Goal: Task Accomplishment & Management: Manage account settings

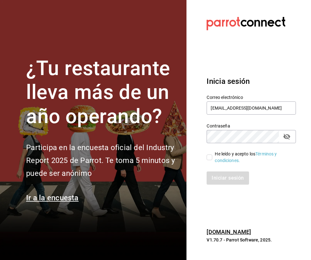
click at [209, 162] on label "He leído y acepto los Términos y condiciones." at bounding box center [249, 157] width 84 height 13
click at [209, 160] on input "He leído y acepto los Términos y condiciones." at bounding box center [210, 158] width 6 height 6
checkbox input "true"
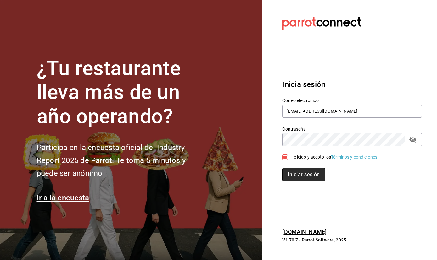
click at [303, 176] on button "Iniciar sesión" at bounding box center [303, 174] width 43 height 13
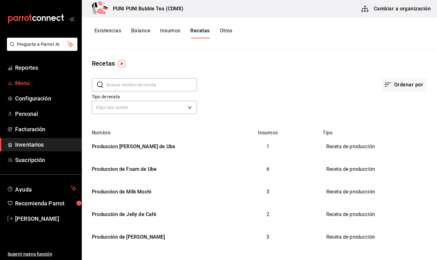
click at [25, 85] on span "Menú" at bounding box center [45, 83] width 61 height 8
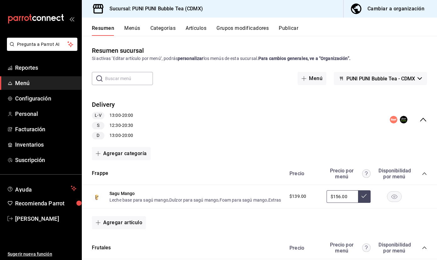
click at [386, 5] on div "Cambiar a organización" at bounding box center [395, 8] width 57 height 9
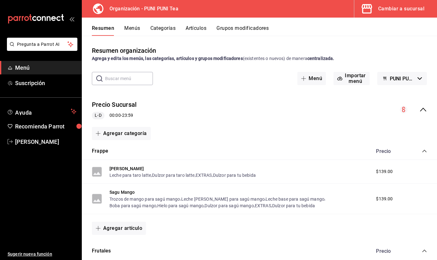
click at [132, 27] on button "Menús" at bounding box center [132, 30] width 16 height 11
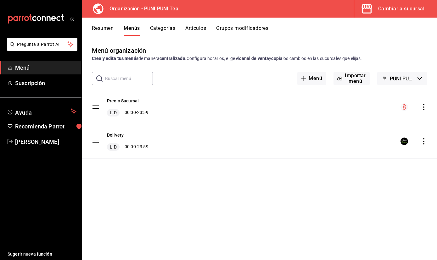
click at [396, 78] on span "PUNI PUNI Bubble Tea - Borrador" at bounding box center [402, 79] width 25 height 6
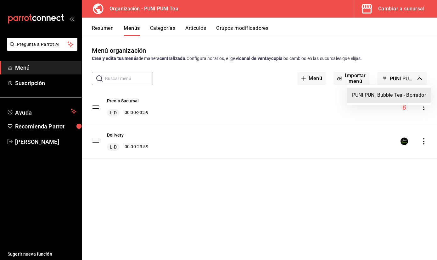
click at [312, 77] on div at bounding box center [218, 130] width 437 height 260
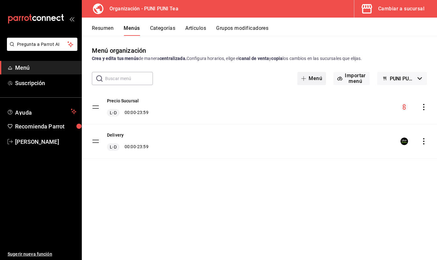
click at [306, 81] on span "button" at bounding box center [305, 78] width 8 height 5
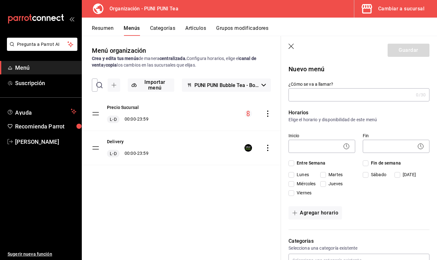
click at [291, 44] on icon "button" at bounding box center [291, 47] width 6 height 6
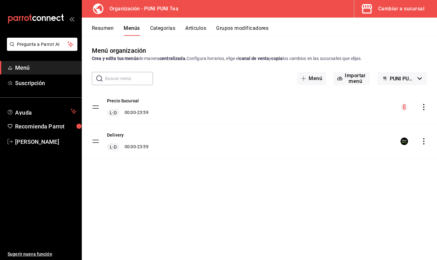
click at [398, 77] on span "PUNI PUNI Bubble Tea - Borrador" at bounding box center [402, 79] width 25 height 6
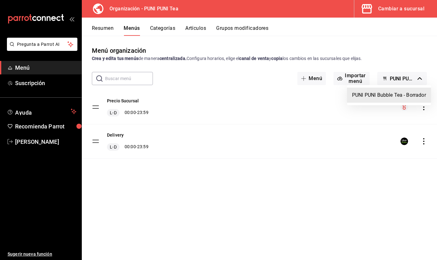
click at [397, 97] on li "PUNI PUNI Bubble Tea - Borrador" at bounding box center [389, 95] width 84 height 15
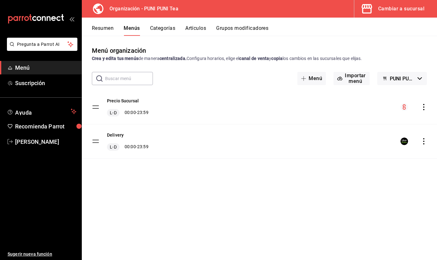
click at [239, 29] on button "Grupos modificadores" at bounding box center [242, 30] width 52 height 11
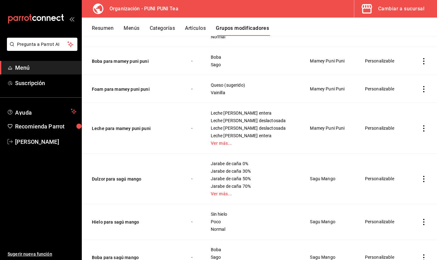
scroll to position [402, 0]
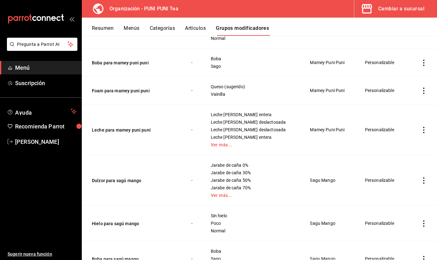
click at [423, 92] on icon "actions" at bounding box center [424, 91] width 6 height 6
click at [405, 108] on span "Editar" at bounding box center [405, 105] width 16 height 7
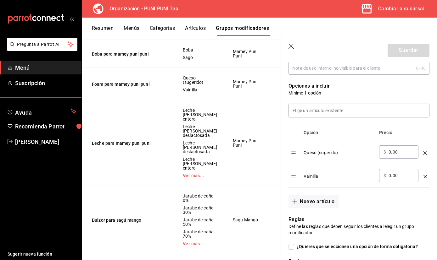
scroll to position [156, 0]
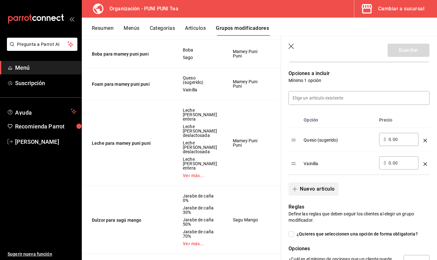
click at [325, 191] on button "Nuevo artículo" at bounding box center [313, 189] width 50 height 13
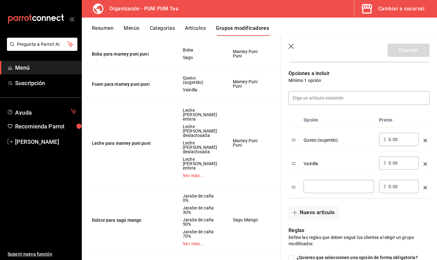
click at [322, 183] on div "​" at bounding box center [339, 186] width 70 height 13
type input "Pumpkin"
click at [404, 53] on button "Guardar" at bounding box center [408, 50] width 42 height 13
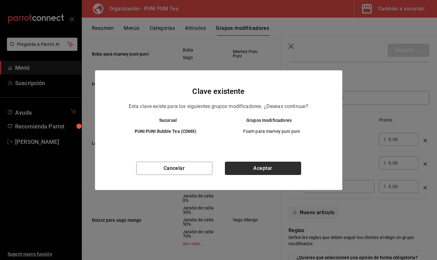
click at [271, 168] on button "Aceptar" at bounding box center [263, 168] width 76 height 13
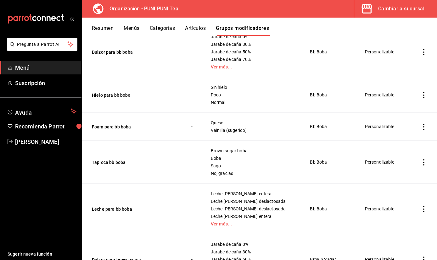
scroll to position [1228, 0]
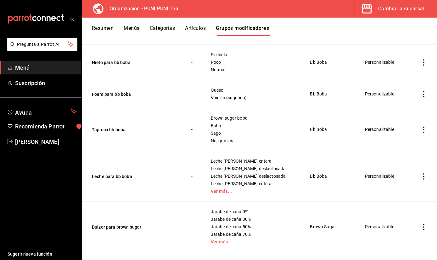
click at [422, 96] on icon "actions" at bounding box center [424, 94] width 6 height 6
click at [403, 112] on span "Editar" at bounding box center [405, 109] width 16 height 7
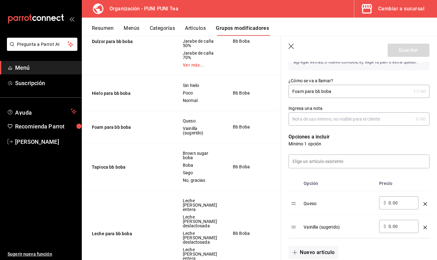
scroll to position [151, 0]
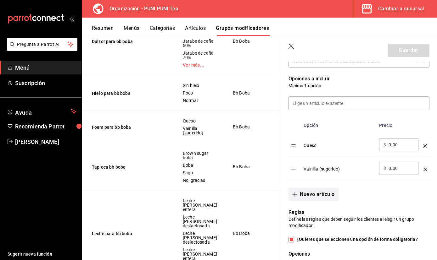
click at [319, 196] on button "Nuevo artículo" at bounding box center [313, 194] width 50 height 13
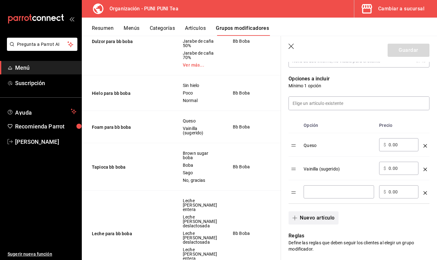
click at [319, 196] on div "​" at bounding box center [339, 192] width 70 height 13
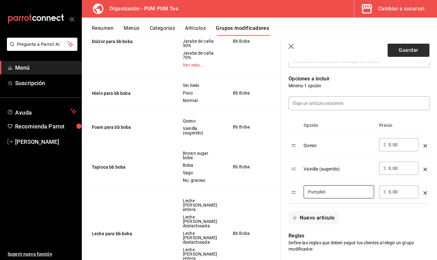
type input "Pumpkin"
click at [406, 46] on button "Guardar" at bounding box center [408, 50] width 42 height 13
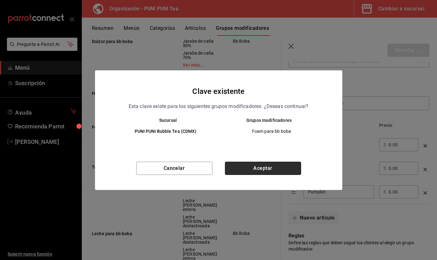
click at [266, 170] on button "Aceptar" at bounding box center [263, 168] width 76 height 13
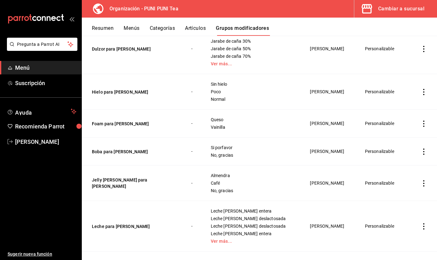
scroll to position [1624, 0]
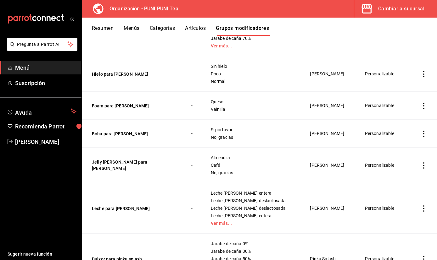
click at [424, 107] on icon "actions" at bounding box center [424, 106] width 6 height 6
click at [404, 124] on li "Editar" at bounding box center [399, 120] width 38 height 13
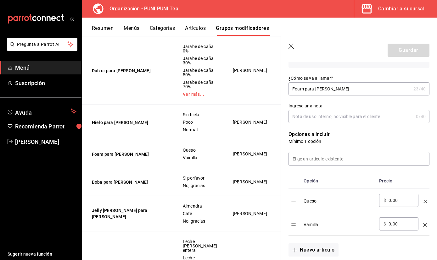
scroll to position [98, 0]
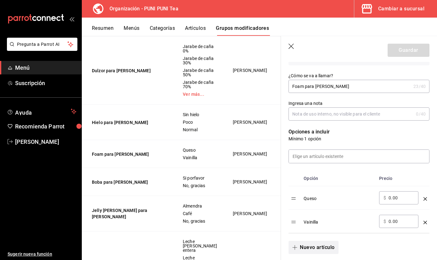
click at [315, 249] on button "Nuevo artículo" at bounding box center [313, 247] width 50 height 13
click at [315, 249] on div "​" at bounding box center [339, 245] width 70 height 13
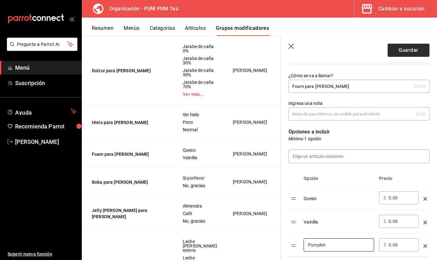
type input "Pumpkin"
click at [395, 49] on button "Guardar" at bounding box center [408, 50] width 42 height 13
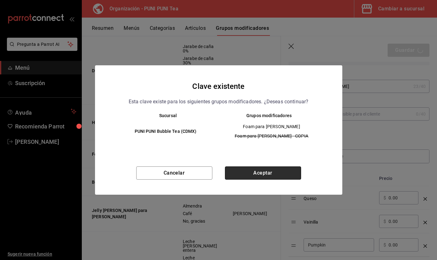
click at [282, 170] on button "Aceptar" at bounding box center [263, 173] width 76 height 13
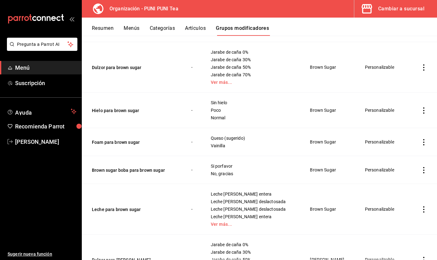
scroll to position [1394, 0]
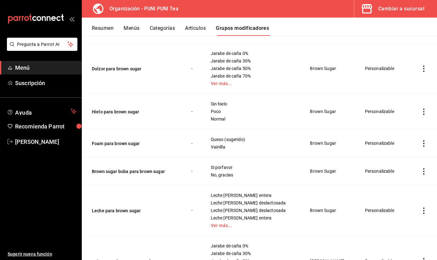
click at [423, 144] on icon "actions" at bounding box center [423, 144] width 1 height 6
click at [402, 158] on span "Editar" at bounding box center [405, 158] width 16 height 7
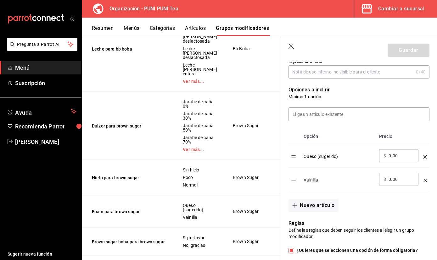
scroll to position [142, 0]
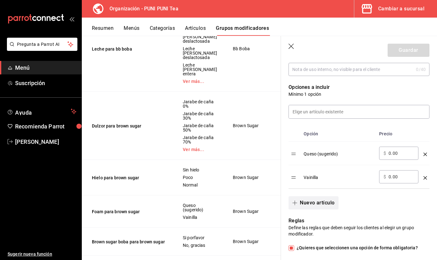
click at [301, 204] on button "Nuevo artículo" at bounding box center [313, 203] width 50 height 13
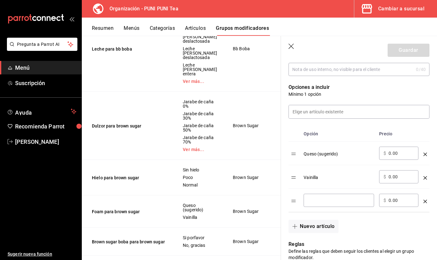
click at [313, 200] on input "optionsTable" at bounding box center [339, 201] width 62 height 6
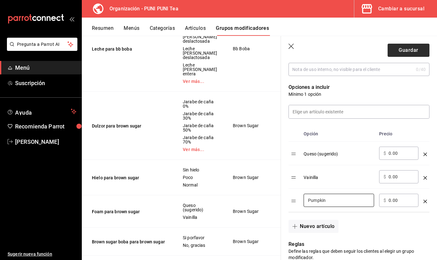
type input "Pumpkin"
click at [409, 47] on button "Guardar" at bounding box center [408, 50] width 42 height 13
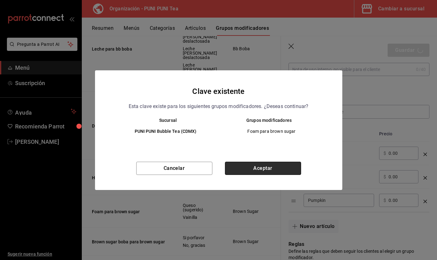
click at [251, 164] on button "Aceptar" at bounding box center [263, 168] width 76 height 13
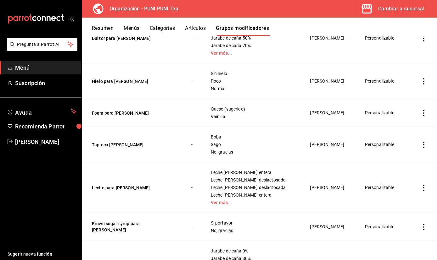
scroll to position [982, 0]
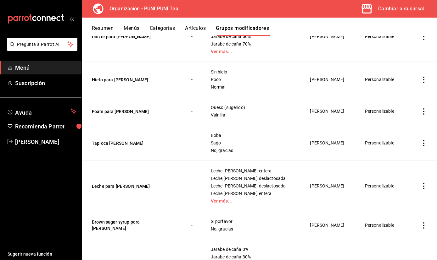
click at [424, 111] on icon "actions" at bounding box center [424, 112] width 6 height 6
click at [404, 124] on span "Editar" at bounding box center [405, 126] width 16 height 7
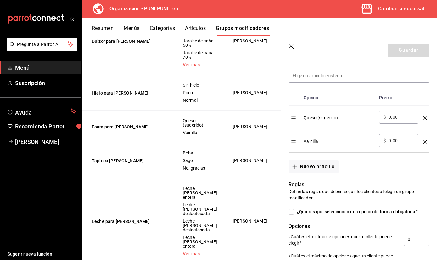
scroll to position [180, 0]
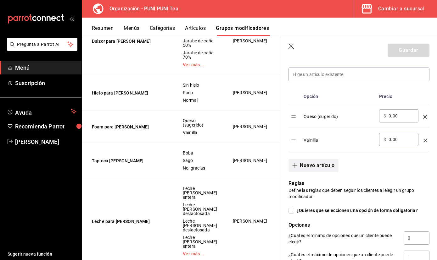
click at [308, 166] on button "Nuevo artículo" at bounding box center [313, 165] width 50 height 13
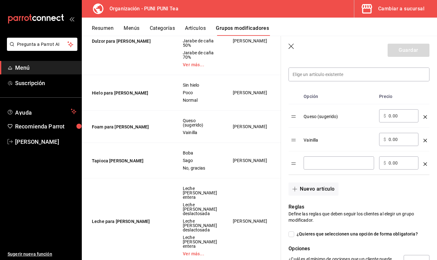
click at [312, 165] on input "optionsTable" at bounding box center [339, 163] width 62 height 6
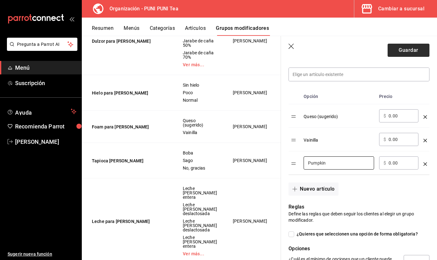
type input "Pumpkin"
click at [405, 52] on button "Guardar" at bounding box center [408, 50] width 42 height 13
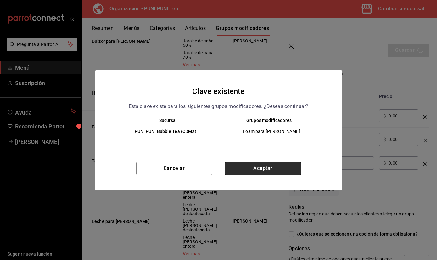
click at [268, 169] on button "Aceptar" at bounding box center [263, 168] width 76 height 13
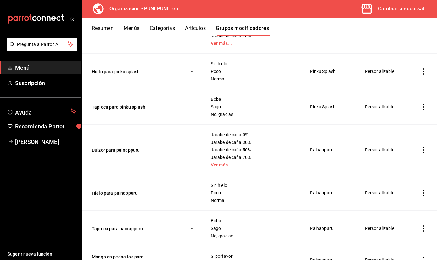
scroll to position [1880, 0]
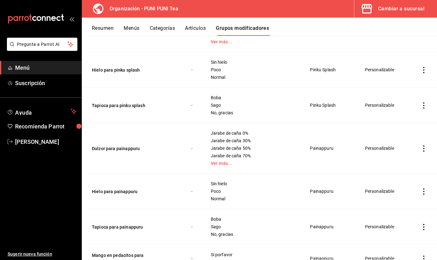
click at [168, 26] on button "Categorías" at bounding box center [162, 30] width 25 height 11
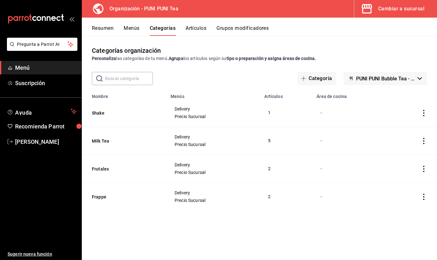
click at [132, 26] on button "Menús" at bounding box center [132, 30] width 16 height 11
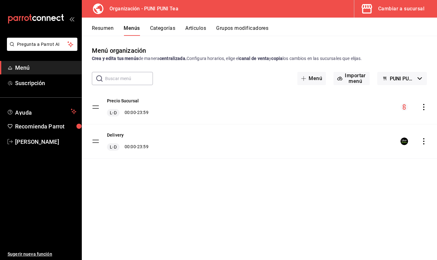
click at [103, 28] on button "Resumen" at bounding box center [103, 30] width 22 height 11
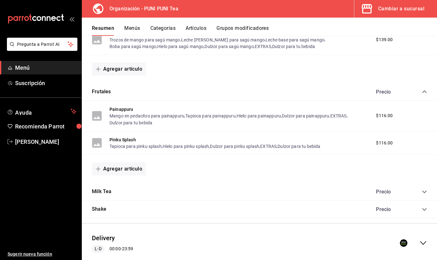
scroll to position [177, 0]
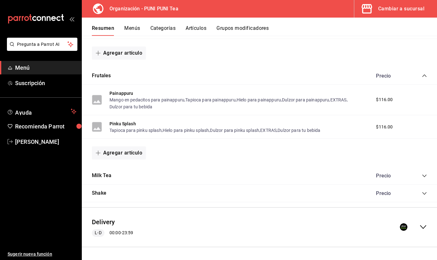
click at [160, 31] on button "Categorías" at bounding box center [162, 30] width 25 height 11
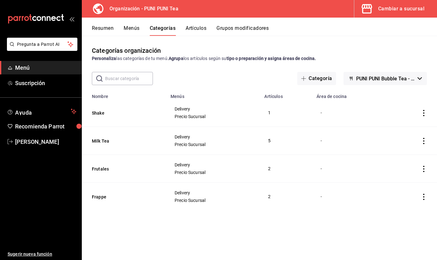
click at [423, 113] on icon "actions" at bounding box center [424, 113] width 6 height 6
click at [404, 126] on span "Editar" at bounding box center [405, 128] width 16 height 7
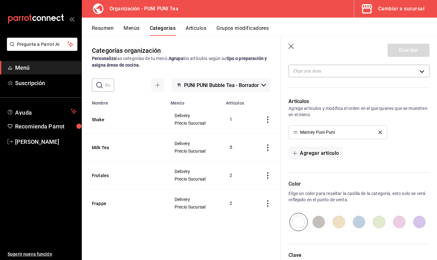
scroll to position [174, 0]
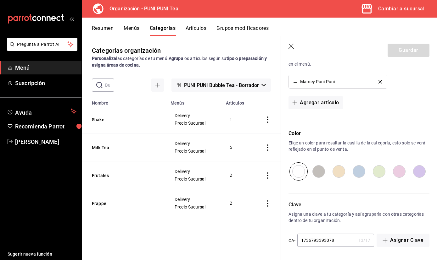
click at [142, 126] on th "Shake" at bounding box center [124, 120] width 85 height 28
click at [196, 32] on button "Artículos" at bounding box center [196, 30] width 21 height 11
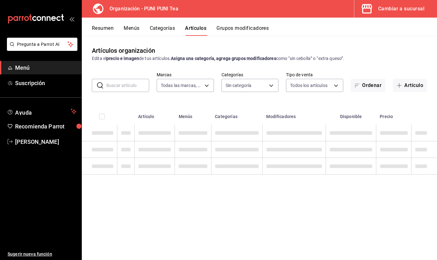
type input "13a5dbc6-770a-4a51-9656-5876caf60847"
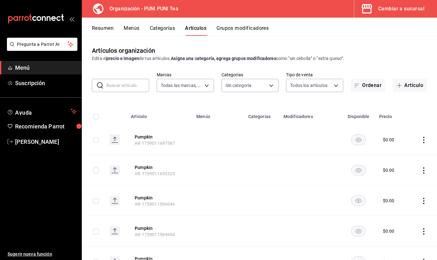
type input "6ecfe8c0-d2bc-43b2-8895-ab569fff1fd9,e7ea2d28-2234-486a-83fd-8a93b38f01e0,abe85…"
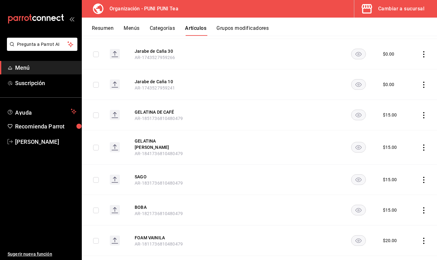
scroll to position [503, 0]
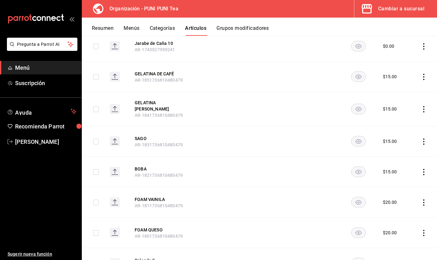
click at [260, 27] on button "Grupos modificadores" at bounding box center [242, 30] width 52 height 11
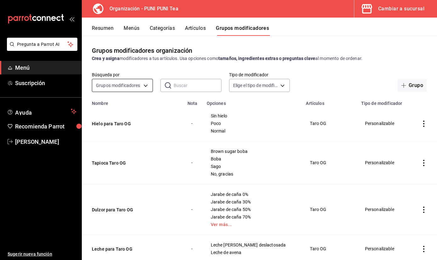
click at [147, 86] on body "Pregunta a Parrot AI Menú Suscripción Ayuda Recomienda Parrot Sayuri Hara Suger…" at bounding box center [218, 130] width 437 height 260
click at [107, 121] on span "Opciones" at bounding box center [122, 119] width 50 height 7
type input "OPTION"
click at [260, 87] on body "Pregunta a Parrot AI Menú Suscripción Ayuda Recomienda Parrot Sayuri Hara Suger…" at bounding box center [218, 130] width 437 height 260
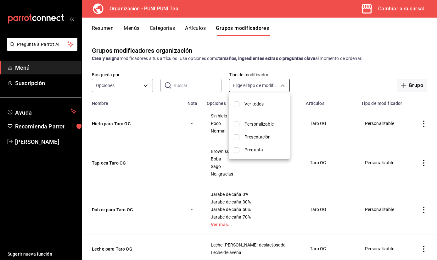
click at [260, 87] on div at bounding box center [218, 130] width 437 height 260
click at [260, 87] on body "Pregunta a Parrot AI Menú Suscripción Ayuda Recomienda Parrot Sayuri Hara Suger…" at bounding box center [218, 130] width 437 height 260
click at [258, 89] on div at bounding box center [218, 130] width 437 height 260
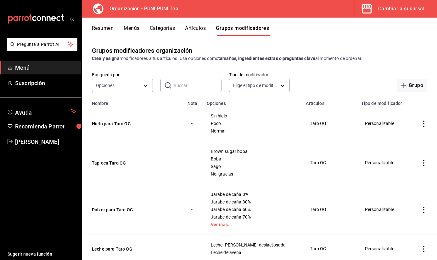
click at [104, 27] on button "Resumen" at bounding box center [103, 30] width 22 height 11
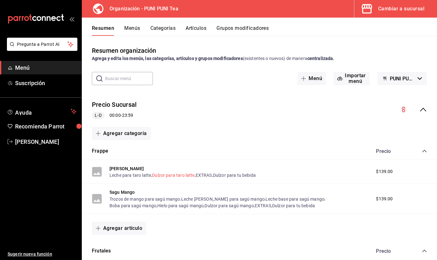
click at [186, 178] on button "Dulzor para taro latte" at bounding box center [173, 175] width 42 height 6
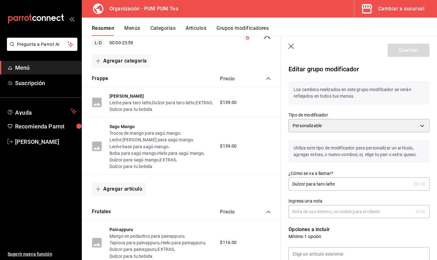
scroll to position [80, 0]
click at [131, 27] on button "Menús" at bounding box center [132, 30] width 16 height 11
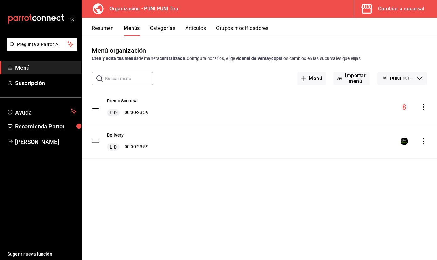
click at [166, 29] on button "Categorías" at bounding box center [162, 30] width 25 height 11
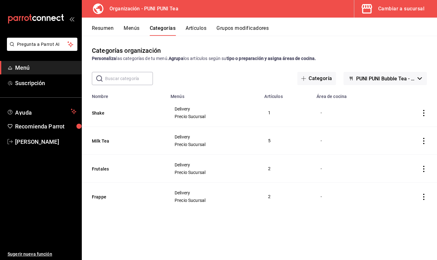
click at [392, 13] on button "Cambiar a sucursal" at bounding box center [393, 9] width 78 height 18
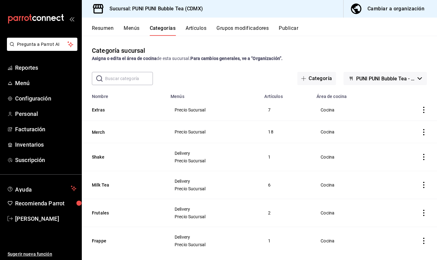
click at [255, 28] on button "Grupos modificadores" at bounding box center [242, 30] width 52 height 11
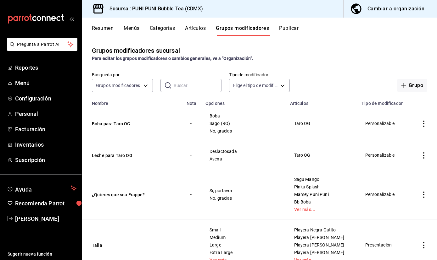
click at [198, 27] on button "Artículos" at bounding box center [195, 30] width 21 height 11
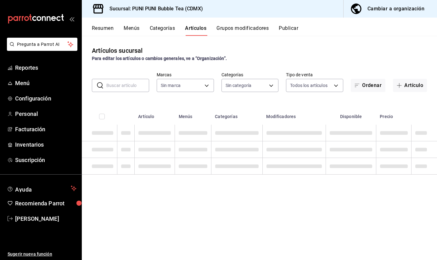
type input "06e9fba0-8a60-4258-b8f9-5d8115eddc2f"
type input "0b359580-9c26-4667-b2ea-c0a0a21b5adf,742efaf6-9535-4bde-bfe2-e22b5eeb50f9,b794a…"
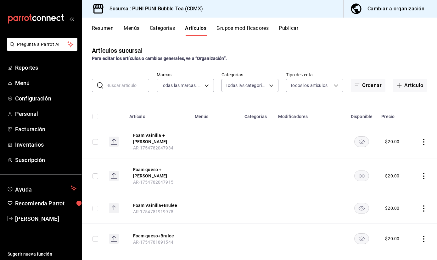
click at [166, 28] on button "Categorías" at bounding box center [162, 30] width 25 height 11
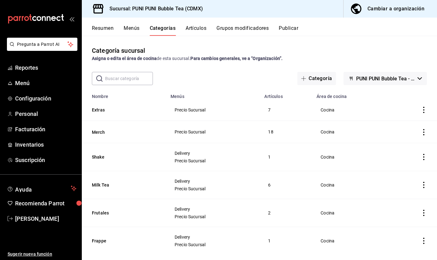
click at [426, 111] on icon "actions" at bounding box center [424, 110] width 6 height 6
click at [403, 124] on span "Editar" at bounding box center [405, 125] width 16 height 7
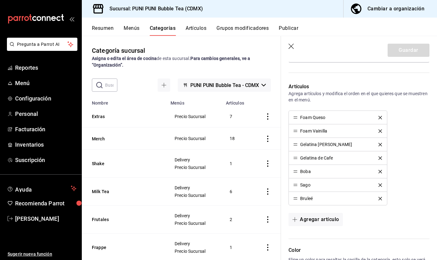
scroll to position [140, 0]
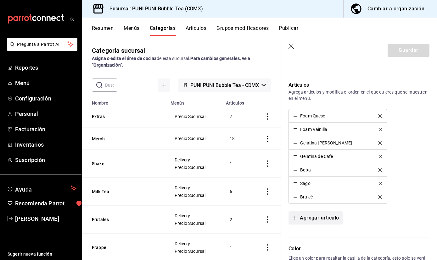
click at [315, 218] on button "Agregar artículo" at bounding box center [315, 218] width 54 height 13
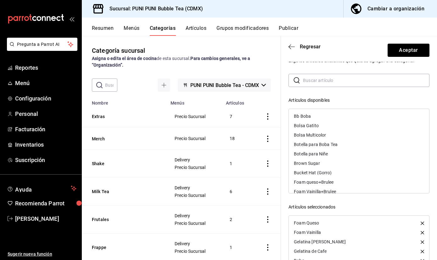
scroll to position [13, 0]
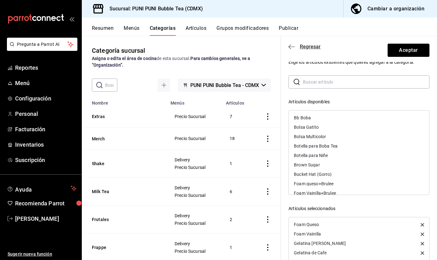
click at [291, 47] on icon "button" at bounding box center [291, 47] width 6 height 6
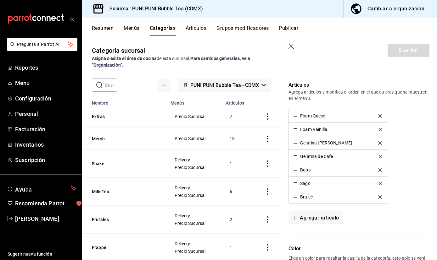
scroll to position [140, 0]
click at [195, 26] on button "Artículos" at bounding box center [196, 30] width 21 height 11
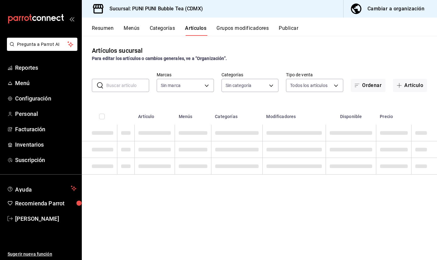
type input "06e9fba0-8a60-4258-b8f9-5d8115eddc2f"
type input "0b359580-9c26-4667-b2ea-c0a0a21b5adf,742efaf6-9535-4bde-bfe2-e22b5eeb50f9,b794a…"
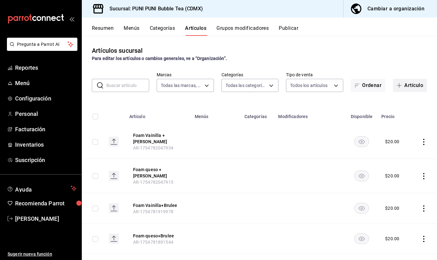
click at [404, 87] on span "button" at bounding box center [401, 85] width 8 height 5
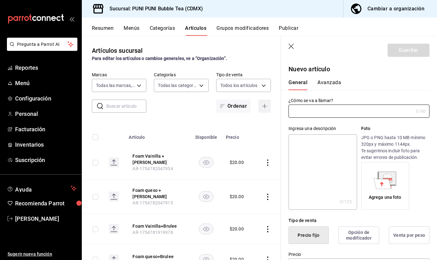
type input "AR-1759011876298"
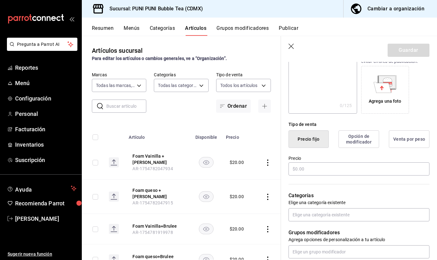
scroll to position [144, 0]
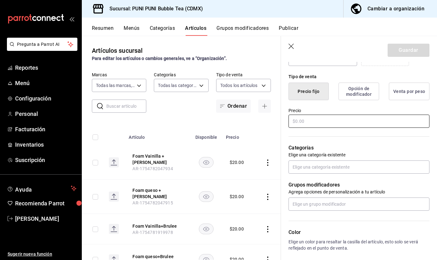
type input "Foam Pumpkin"
click at [345, 120] on input "text" at bounding box center [358, 121] width 141 height 13
type input "$20.00"
click at [407, 51] on button "Guardar" at bounding box center [408, 50] width 42 height 13
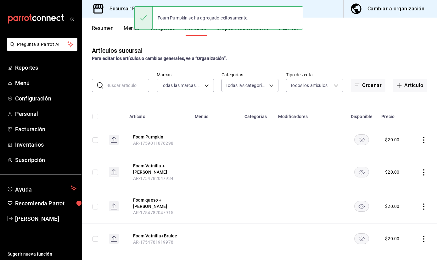
click at [127, 19] on div "Resumen Menús Categorías Artículos Grupos modificadores Publicar" at bounding box center [259, 27] width 355 height 18
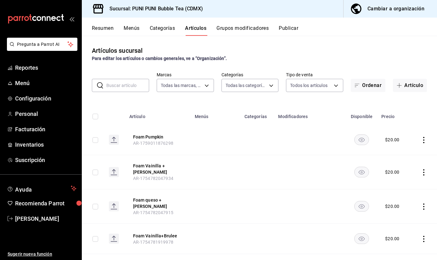
click at [157, 28] on button "Categorías" at bounding box center [162, 30] width 25 height 11
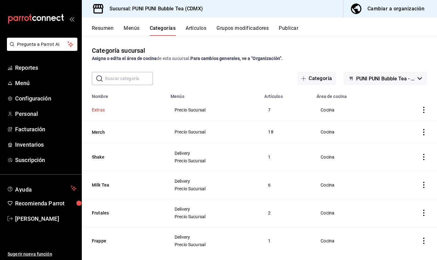
click at [102, 110] on button "Extras" at bounding box center [123, 110] width 63 height 6
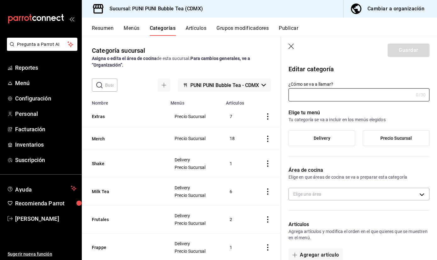
type input "Extras"
type input "1738686927389"
type input "9fa746b7-6284-4b0b-8add-c8e8d225cede"
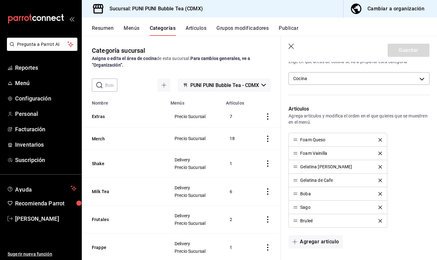
scroll to position [160, 0]
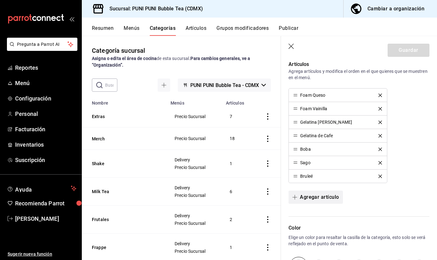
click at [326, 197] on button "Agregar artículo" at bounding box center [315, 197] width 54 height 13
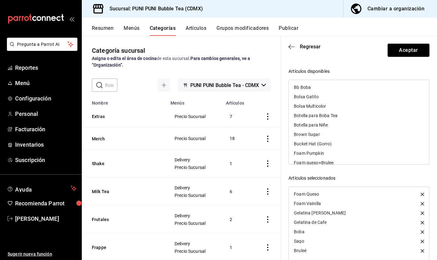
scroll to position [65, 0]
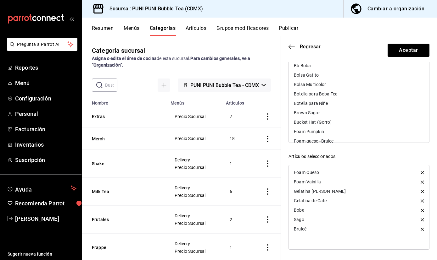
click at [329, 130] on div "Foam Pumpkin" at bounding box center [359, 131] width 140 height 9
click at [404, 52] on button "Aceptar" at bounding box center [408, 50] width 42 height 13
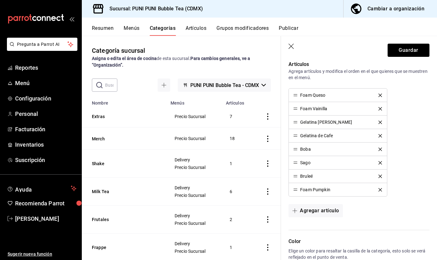
scroll to position [160, 0]
click at [406, 53] on button "Guardar" at bounding box center [408, 50] width 42 height 13
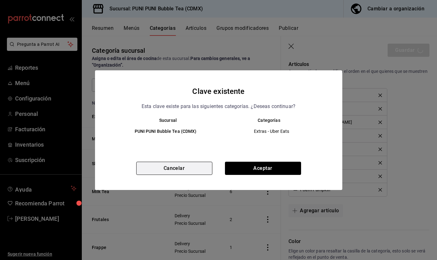
click at [188, 170] on button "Cancelar" at bounding box center [174, 168] width 76 height 13
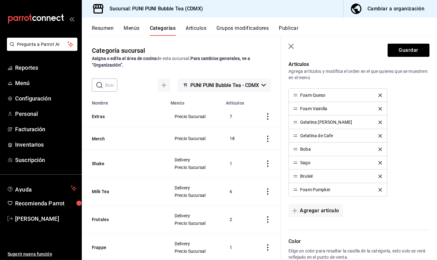
scroll to position [269, 0]
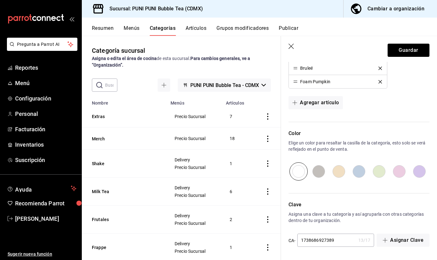
click at [338, 240] on input "1738686927389" at bounding box center [326, 240] width 59 height 13
type input "1738686927382"
click at [404, 45] on button "Guardar" at bounding box center [408, 50] width 42 height 13
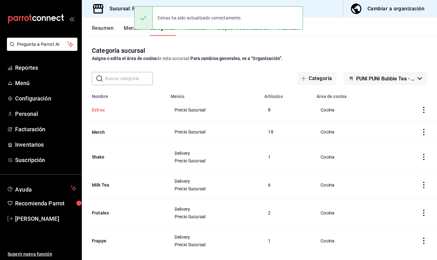
click at [93, 111] on button "Extras" at bounding box center [123, 110] width 63 height 6
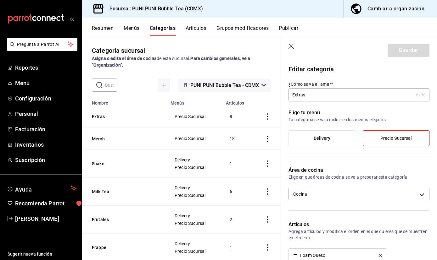
click at [321, 145] on label "Delivery" at bounding box center [322, 138] width 66 height 15
click at [0, 0] on input "Delivery" at bounding box center [0, 0] width 0 height 0
drag, startPoint x: 435, startPoint y: 81, endPoint x: 434, endPoint y: 131, distance: 50.3
click at [383, 137] on span "Precio Sucursal" at bounding box center [396, 138] width 32 height 5
click at [0, 0] on input "Precio Sucursal" at bounding box center [0, 0] width 0 height 0
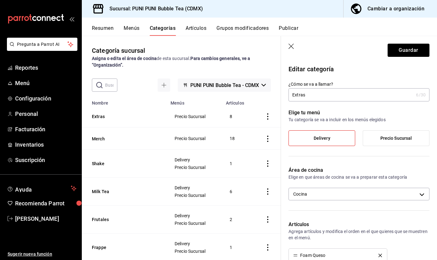
drag, startPoint x: 435, startPoint y: 97, endPoint x: 436, endPoint y: 142, distance: 45.9
drag, startPoint x: 435, startPoint y: 97, endPoint x: 436, endPoint y: 136, distance: 39.3
click at [399, 153] on div "Elige tu menú Tu categoría se va a incluir en los menús elegidos Delivery Preci…" at bounding box center [355, 131] width 148 height 58
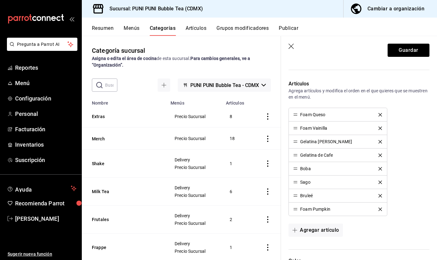
scroll to position [128, 0]
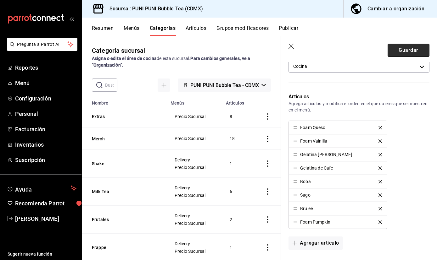
click at [409, 49] on button "Guardar" at bounding box center [408, 50] width 42 height 13
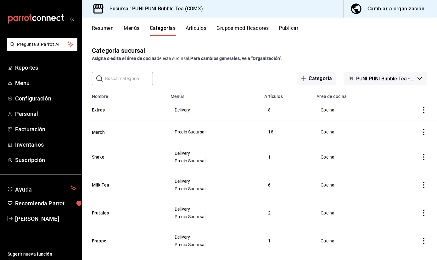
click at [287, 28] on button "Publicar" at bounding box center [289, 30] width 20 height 11
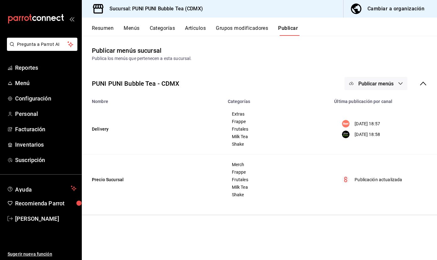
click at [287, 30] on button "Publicar" at bounding box center [288, 30] width 20 height 11
click at [291, 29] on button "Publicar" at bounding box center [288, 30] width 20 height 11
click at [237, 31] on button "Grupos modificadores" at bounding box center [242, 30] width 52 height 11
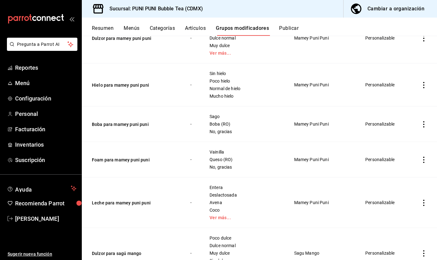
scroll to position [307, 0]
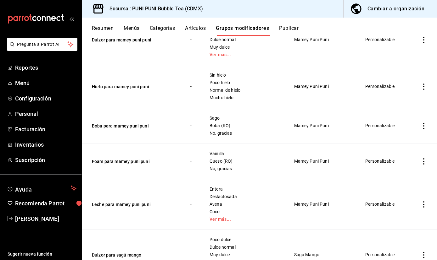
click at [423, 161] on icon "actions" at bounding box center [424, 162] width 6 height 6
click at [404, 174] on span "Editar" at bounding box center [405, 176] width 16 height 7
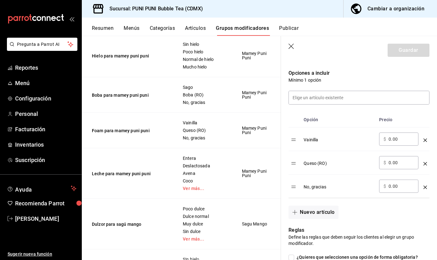
scroll to position [158, 0]
click at [299, 208] on button "Nuevo artículo" at bounding box center [313, 211] width 50 height 13
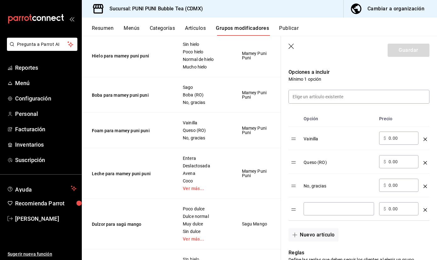
click at [316, 210] on input "optionsTable" at bounding box center [339, 209] width 62 height 6
type input "Pumpkin"
drag, startPoint x: 339, startPoint y: 204, endPoint x: 339, endPoint y: 186, distance: 18.9
click at [339, 186] on tbody "Vainilla ​ $ 0.00 ​ Queso (RO) ​ $ 0.00 ​ No, gracias ​ $ 0.00 ​ Pumpkin ​ ​ $ …" at bounding box center [358, 174] width 141 height 94
click at [408, 53] on button "Guardar" at bounding box center [408, 50] width 42 height 13
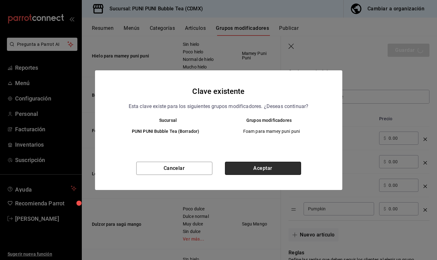
click at [246, 170] on button "Aceptar" at bounding box center [263, 168] width 76 height 13
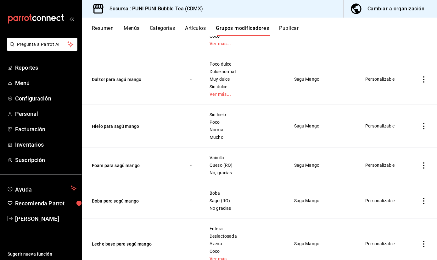
scroll to position [510, 0]
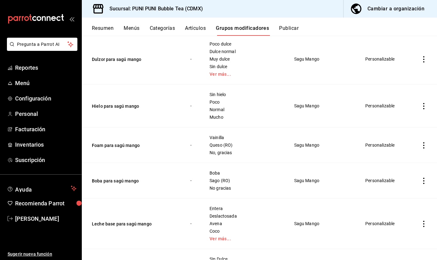
click at [425, 148] on icon "actions" at bounding box center [424, 145] width 6 height 6
click at [425, 148] on div at bounding box center [218, 130] width 437 height 260
click at [423, 145] on icon "actions" at bounding box center [423, 145] width 1 height 6
click at [401, 159] on span "Editar" at bounding box center [405, 160] width 16 height 7
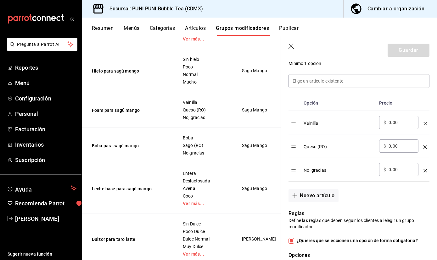
scroll to position [177, 0]
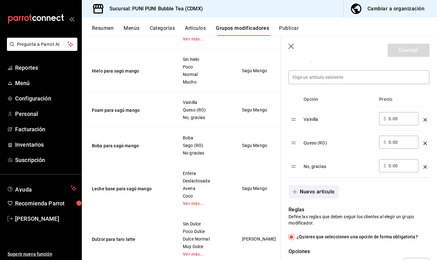
click at [319, 188] on button "Nuevo artículo" at bounding box center [313, 192] width 50 height 13
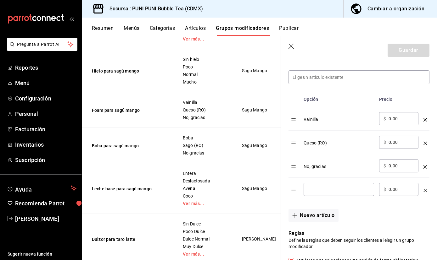
click at [319, 191] on input "optionsTable" at bounding box center [339, 190] width 62 height 6
type input "Pumpkin"
click at [418, 52] on button "Guardar" at bounding box center [408, 50] width 42 height 13
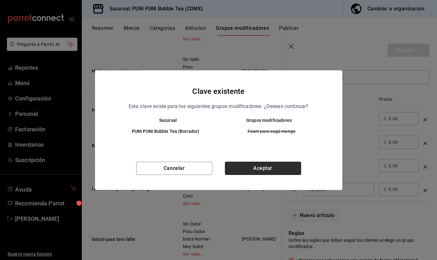
click at [270, 166] on button "Aceptar" at bounding box center [263, 168] width 76 height 13
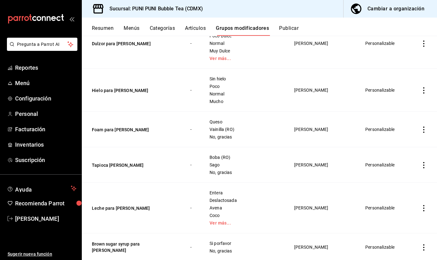
scroll to position [963, 0]
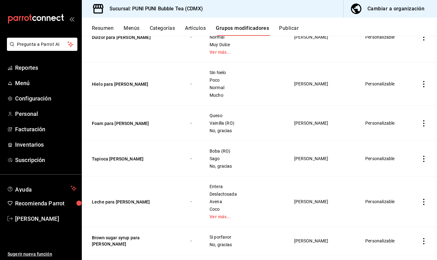
click at [422, 124] on icon "actions" at bounding box center [424, 123] width 6 height 6
click at [404, 138] on span "Editar" at bounding box center [405, 138] width 16 height 7
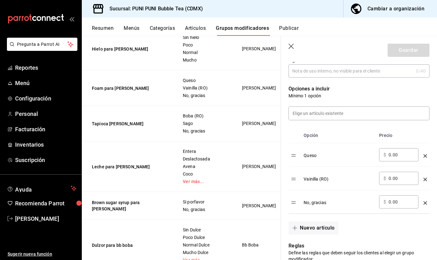
scroll to position [143, 0]
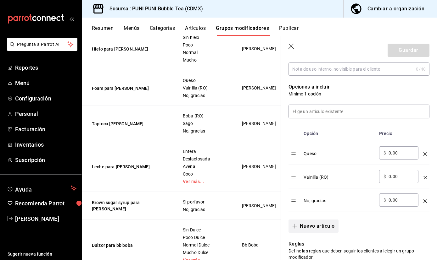
click at [321, 226] on button "Nuevo artículo" at bounding box center [313, 226] width 50 height 13
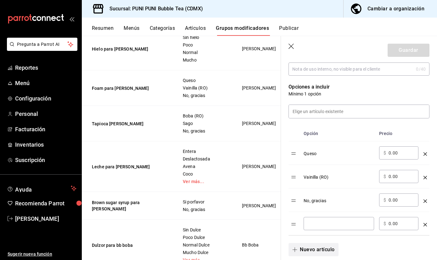
click at [321, 226] on input "optionsTable" at bounding box center [339, 224] width 62 height 6
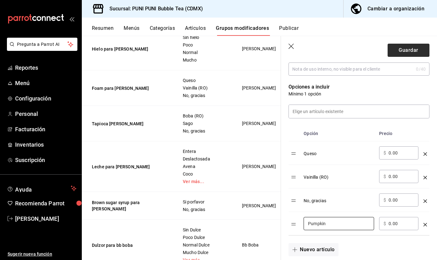
type input "Pumpkin"
click at [409, 54] on button "Guardar" at bounding box center [408, 50] width 42 height 13
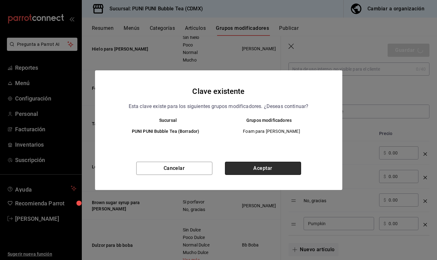
click at [272, 167] on button "Aceptar" at bounding box center [263, 168] width 76 height 13
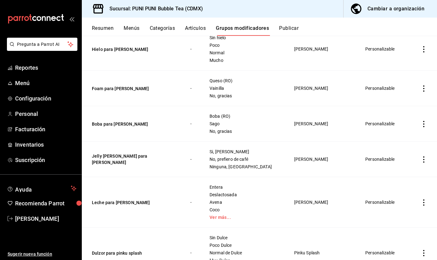
scroll to position [1679, 0]
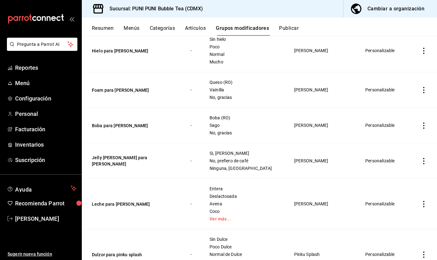
click at [424, 92] on icon "actions" at bounding box center [423, 90] width 1 height 6
click at [410, 103] on span "Editar" at bounding box center [405, 105] width 16 height 7
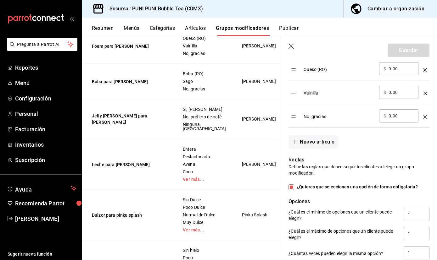
scroll to position [230, 0]
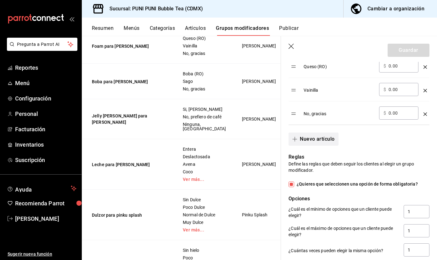
click at [304, 140] on button "Nuevo artículo" at bounding box center [313, 139] width 50 height 13
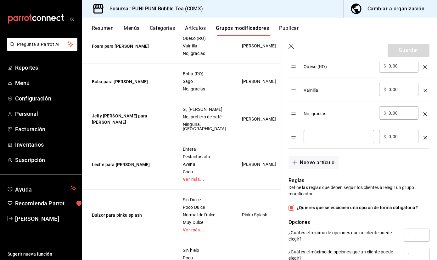
click at [319, 139] on input "optionsTable" at bounding box center [339, 137] width 62 height 6
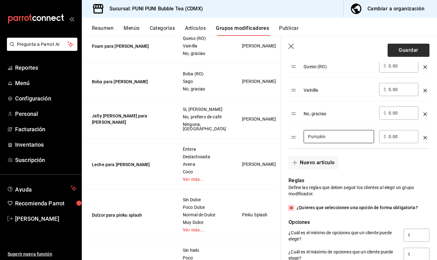
type input "Pumpkin"
click at [400, 52] on button "Guardar" at bounding box center [408, 50] width 42 height 13
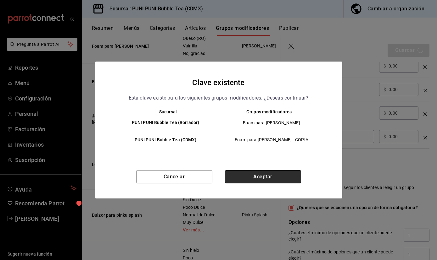
click at [273, 178] on button "Aceptar" at bounding box center [263, 176] width 76 height 13
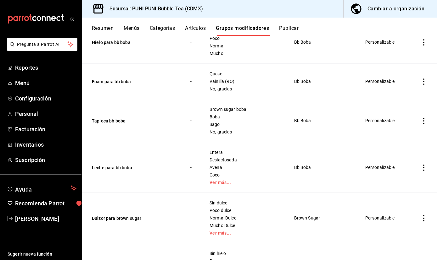
scroll to position [1258, 0]
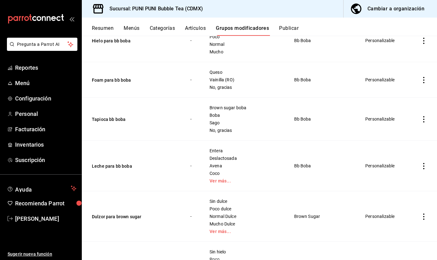
click at [422, 84] on td "simple table" at bounding box center [423, 80] width 26 height 36
click at [422, 83] on icon "actions" at bounding box center [424, 80] width 6 height 6
click at [398, 95] on span "Editar" at bounding box center [405, 95] width 16 height 7
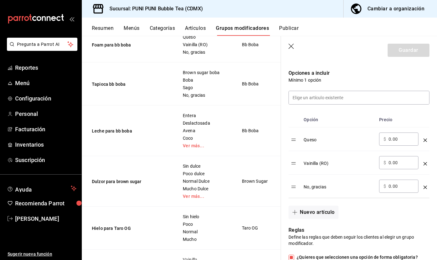
scroll to position [159, 0]
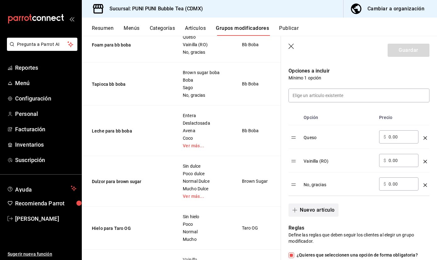
click at [311, 208] on button "Nuevo artículo" at bounding box center [313, 210] width 50 height 13
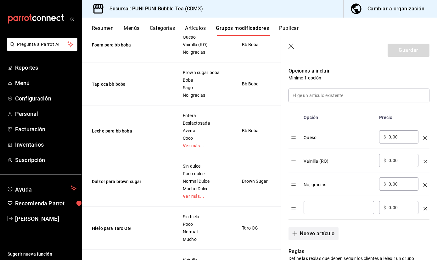
click at [311, 208] on input "optionsTable" at bounding box center [339, 208] width 62 height 6
type input "Pumpkin"
click at [412, 55] on button "Guardar" at bounding box center [408, 50] width 42 height 13
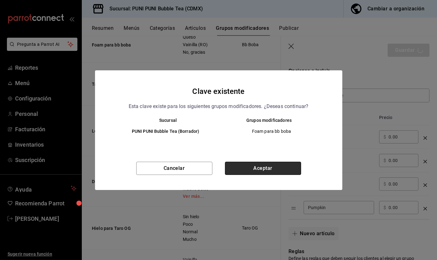
click at [271, 169] on button "Aceptar" at bounding box center [263, 168] width 76 height 13
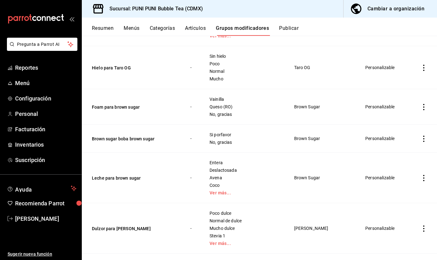
scroll to position [1466, 0]
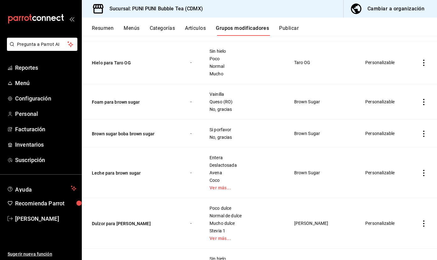
click at [421, 104] on icon "actions" at bounding box center [424, 102] width 6 height 6
click at [404, 113] on li "Editar" at bounding box center [399, 117] width 38 height 13
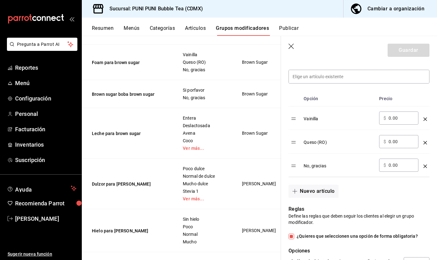
scroll to position [178, 0]
click at [306, 191] on button "Nuevo artículo" at bounding box center [313, 191] width 50 height 13
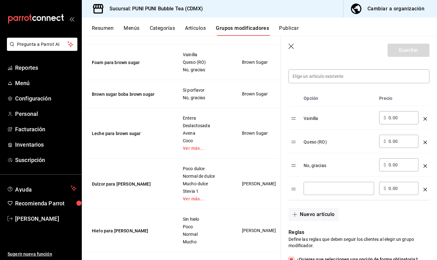
click at [312, 189] on input "optionsTable" at bounding box center [339, 189] width 62 height 6
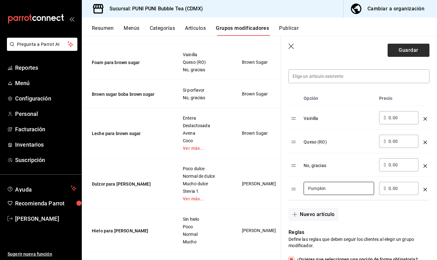
type input "Pumpkin"
click at [408, 51] on button "Guardar" at bounding box center [408, 50] width 42 height 13
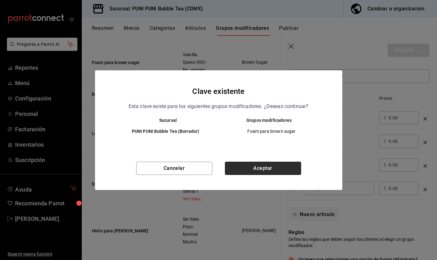
click at [262, 169] on button "Aceptar" at bounding box center [263, 168] width 76 height 13
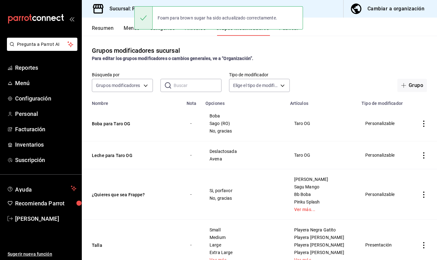
click at [291, 30] on div "Foam para brown sugar ha sido actualizado correctamente." at bounding box center [218, 17] width 169 height 27
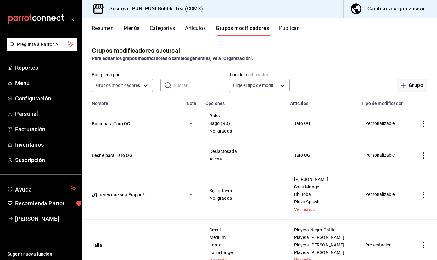
click at [289, 28] on button "Publicar" at bounding box center [289, 30] width 20 height 11
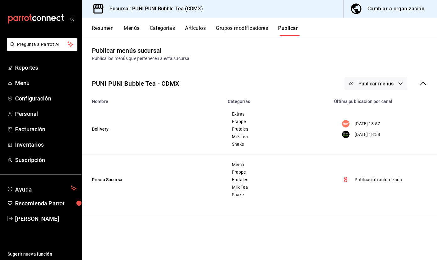
click at [289, 28] on button "Publicar" at bounding box center [288, 30] width 20 height 11
click at [362, 85] on span "Publicar menús" at bounding box center [375, 84] width 35 height 6
click at [291, 31] on div at bounding box center [218, 130] width 437 height 260
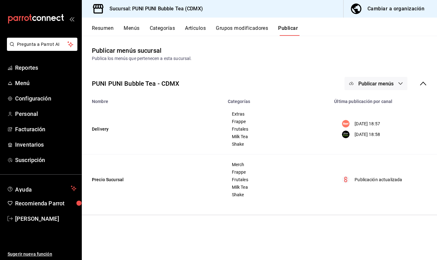
click at [289, 30] on button "Publicar" at bounding box center [288, 30] width 20 height 11
click at [380, 84] on span "Publicar menús" at bounding box center [375, 84] width 35 height 6
click at [367, 108] on div at bounding box center [361, 104] width 18 height 10
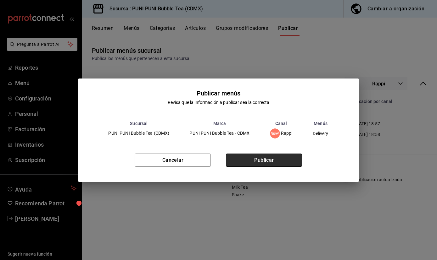
click at [273, 162] on button "Publicar" at bounding box center [264, 160] width 76 height 13
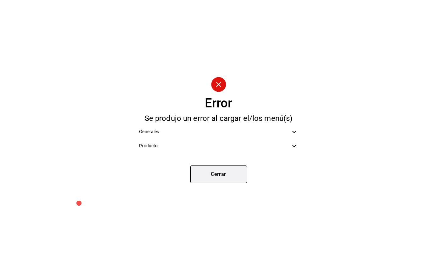
click at [222, 174] on button "Cerrar" at bounding box center [218, 175] width 57 height 18
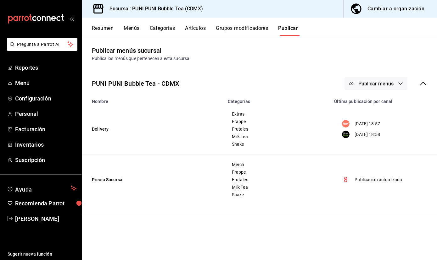
click at [382, 83] on span "Publicar menús" at bounding box center [375, 84] width 35 height 6
click at [376, 124] on span "Uber Eats" at bounding box center [385, 122] width 30 height 7
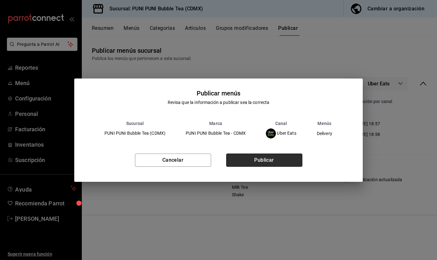
click at [269, 159] on button "Publicar" at bounding box center [264, 160] width 76 height 13
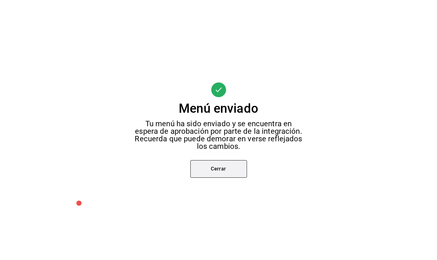
click at [222, 169] on button "Cerrar" at bounding box center [218, 169] width 57 height 18
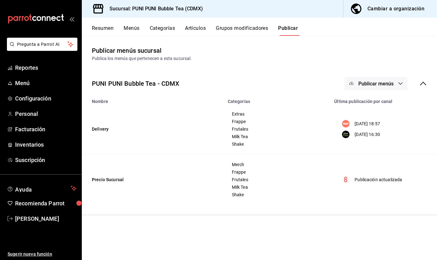
click at [388, 81] on span "Publicar menús" at bounding box center [375, 84] width 35 height 6
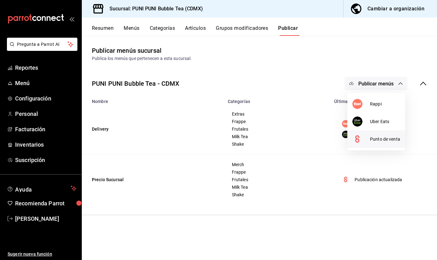
click at [377, 137] on span "Punto de venta" at bounding box center [385, 139] width 30 height 7
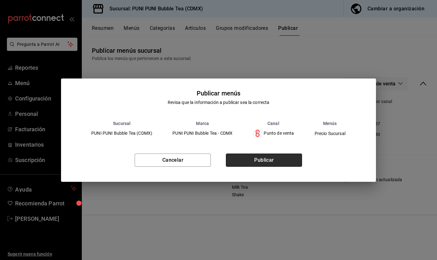
click at [273, 157] on button "Publicar" at bounding box center [264, 160] width 76 height 13
